Goal: Find contact information: Obtain details needed to contact an individual or organization

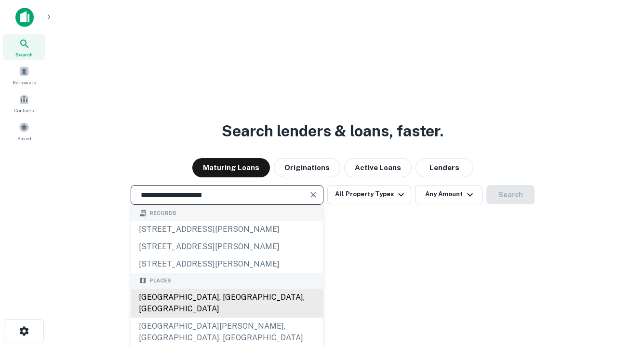
click at [226, 318] on div "[GEOGRAPHIC_DATA], [GEOGRAPHIC_DATA], [GEOGRAPHIC_DATA]" at bounding box center [227, 303] width 192 height 29
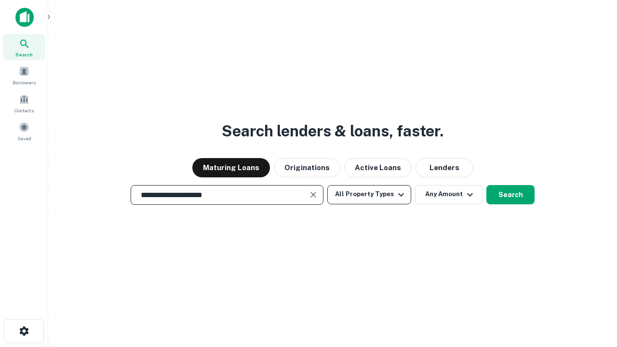
type input "**********"
click at [369, 194] on button "All Property Types" at bounding box center [369, 194] width 84 height 19
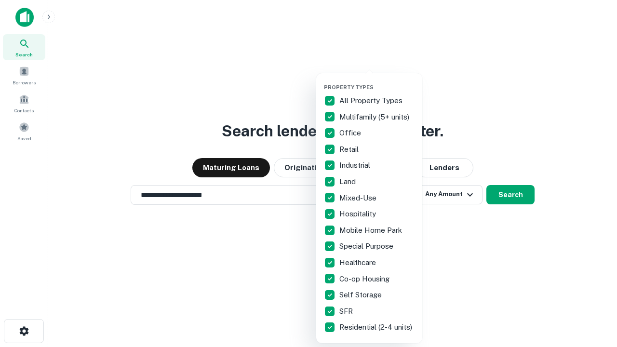
click at [377, 81] on button "button" at bounding box center [377, 81] width 106 height 0
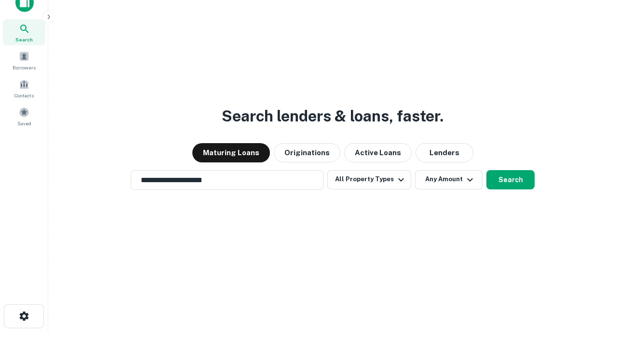
scroll to position [6, 116]
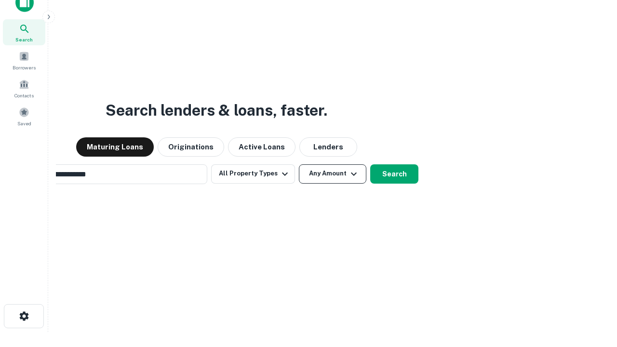
click at [299, 164] on button "Any Amount" at bounding box center [332, 173] width 67 height 19
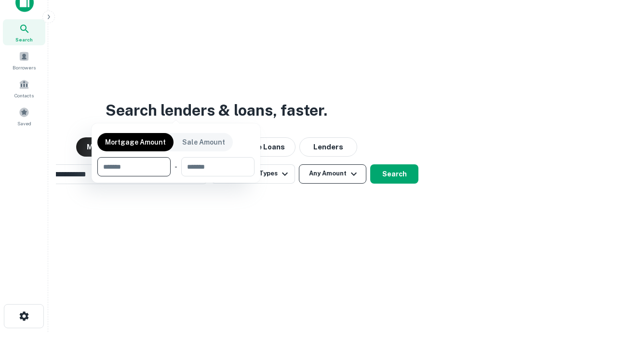
scroll to position [69, 273]
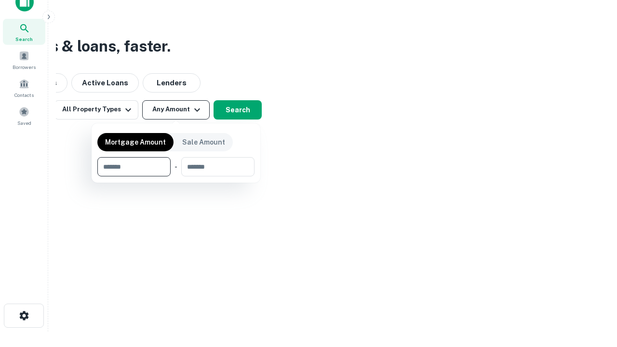
type input "*******"
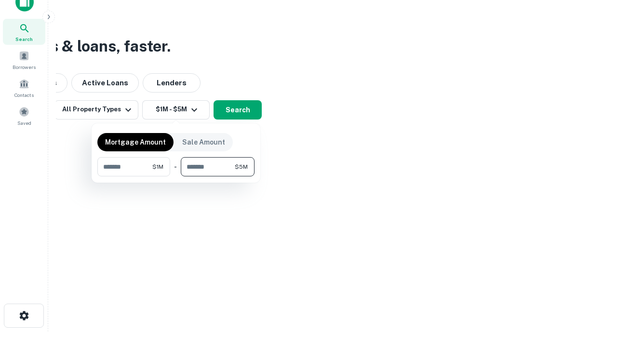
type input "*******"
click at [176, 176] on button "button" at bounding box center [175, 176] width 157 height 0
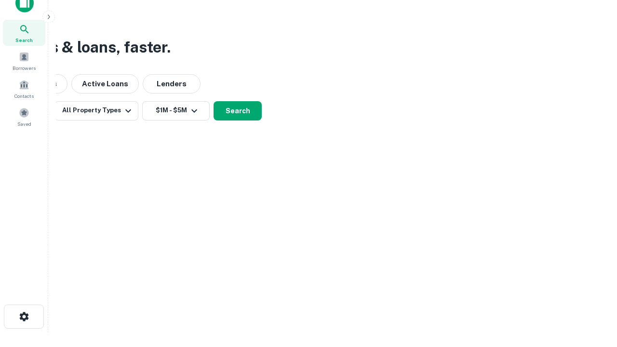
scroll to position [6, 178]
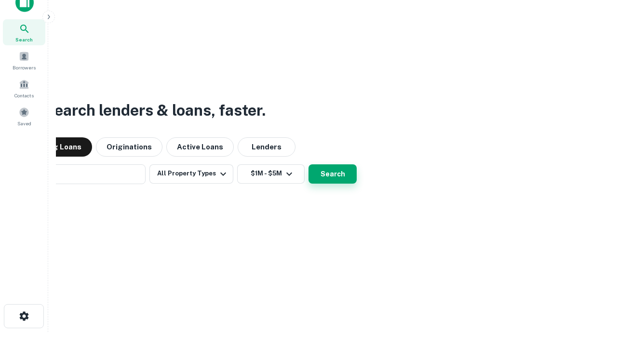
click at [308, 164] on button "Search" at bounding box center [332, 173] width 48 height 19
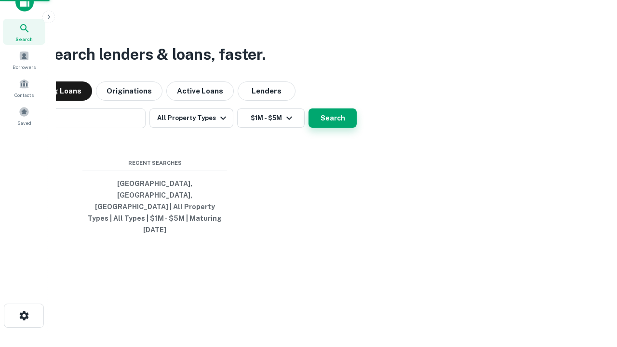
scroll to position [26, 273]
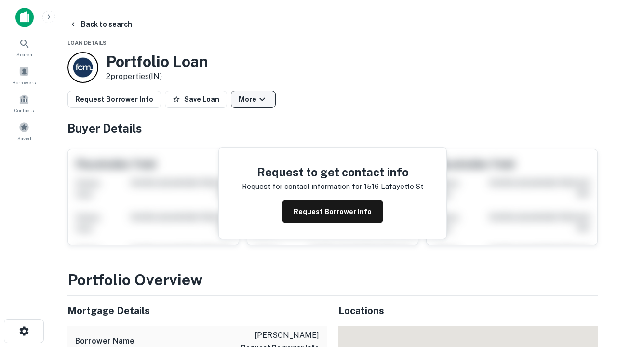
click at [253, 99] on button "More" at bounding box center [253, 99] width 45 height 17
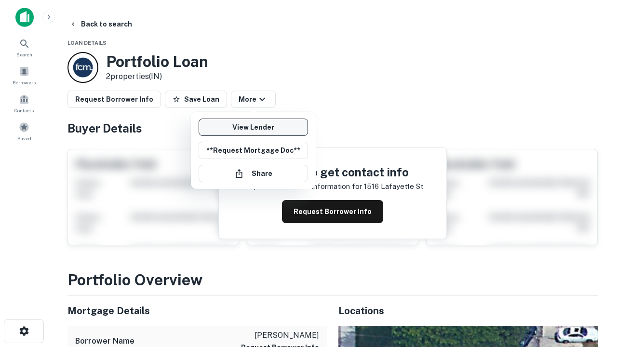
click at [253, 127] on link "View Lender" at bounding box center [253, 127] width 109 height 17
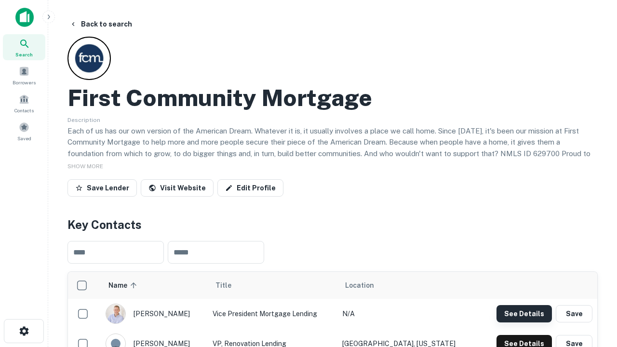
click at [524, 313] on button "See Details" at bounding box center [523, 313] width 55 height 17
click at [24, 331] on icon "button" at bounding box center [24, 331] width 12 height 12
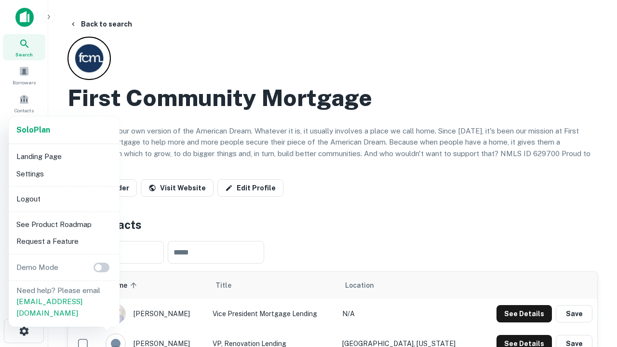
click at [64, 199] on li "Logout" at bounding box center [64, 198] width 103 height 17
